Goal: Check status: Check status

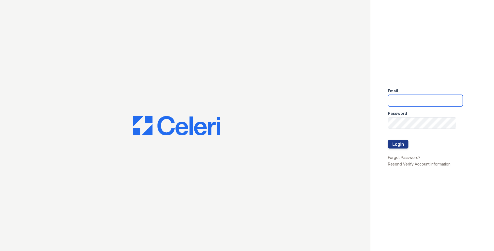
click at [394, 95] on input "email" at bounding box center [425, 100] width 75 height 11
type input "[EMAIL_ADDRESS][DOMAIN_NAME]"
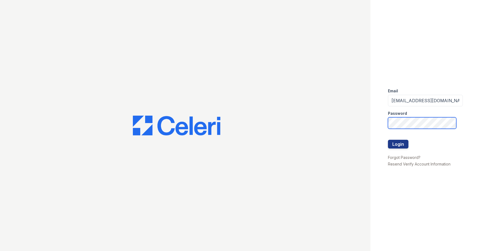
click at [388, 140] on button "Login" at bounding box center [398, 144] width 21 height 9
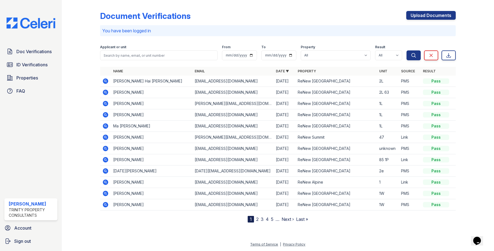
click at [105, 159] on icon at bounding box center [105, 159] width 7 height 7
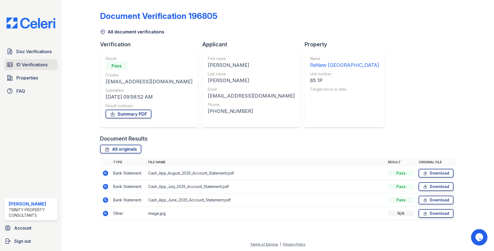
click at [44, 62] on span "ID Verifications" at bounding box center [31, 64] width 31 height 7
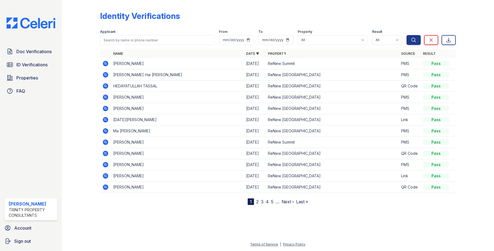
click at [258, 200] on link "2" at bounding box center [257, 201] width 2 height 5
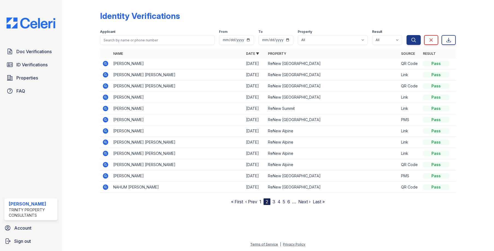
click at [105, 118] on icon at bounding box center [105, 119] width 7 height 7
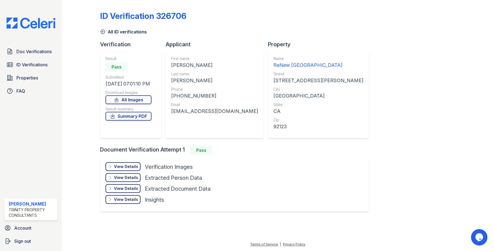
click at [130, 167] on div "View Details" at bounding box center [126, 166] width 24 height 5
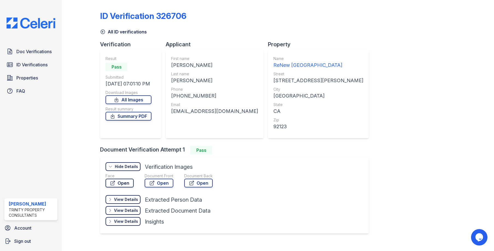
click at [123, 183] on link "Open" at bounding box center [120, 182] width 28 height 9
click at [375, 79] on div "ID Verification 326706 All ID verifications Verification Result Pass Submitted …" at bounding box center [278, 121] width 356 height 239
